Goal: Register for event/course

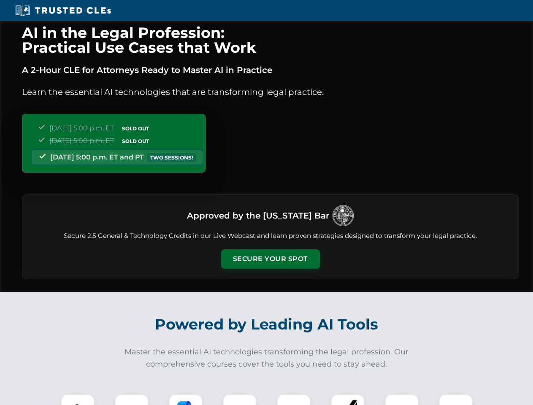
click at [270, 259] on button "Secure Your Spot" at bounding box center [270, 258] width 99 height 19
click at [78, 400] on img at bounding box center [77, 411] width 24 height 24
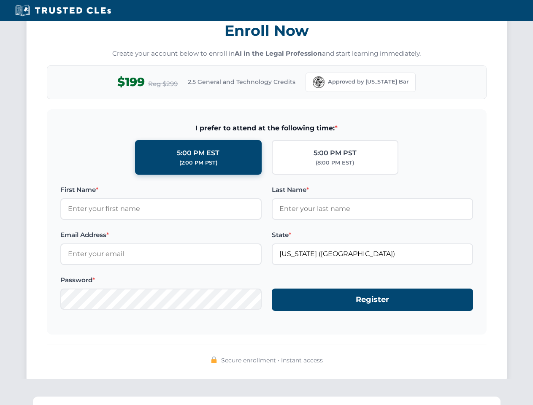
scroll to position [829, 0]
